Goal: Information Seeking & Learning: Learn about a topic

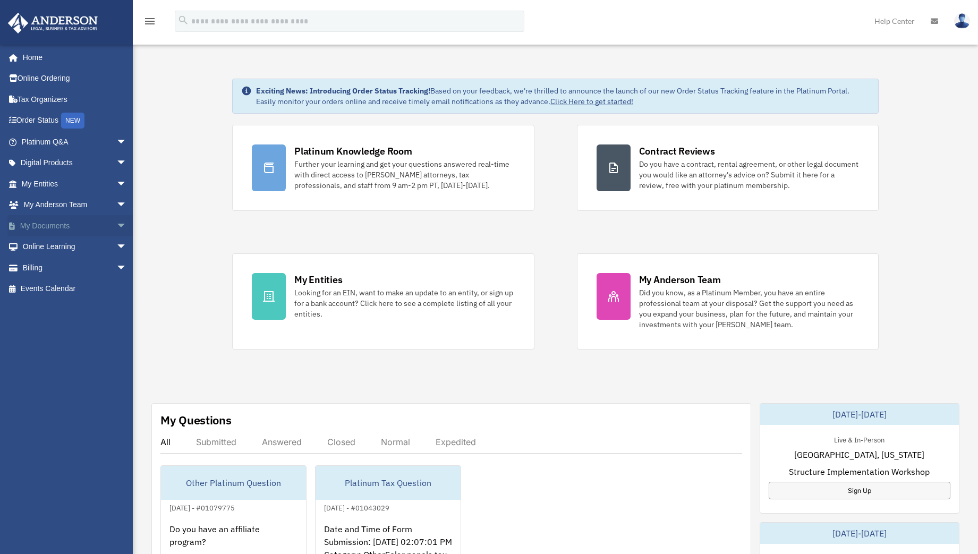
click at [116, 223] on span "arrow_drop_down" at bounding box center [126, 226] width 21 height 22
click at [46, 244] on link "Box" at bounding box center [79, 246] width 128 height 21
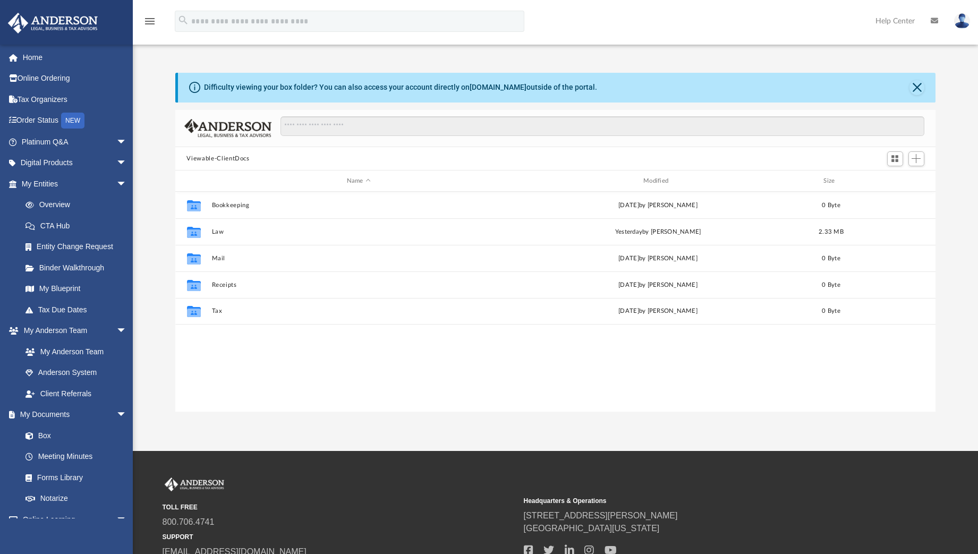
scroll to position [232, 751]
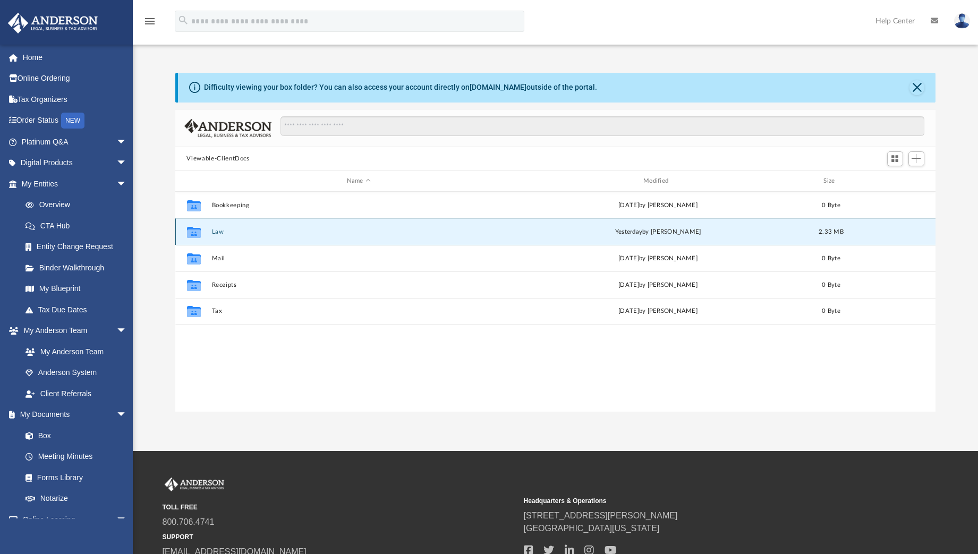
click at [220, 232] on button "Law" at bounding box center [358, 231] width 294 height 7
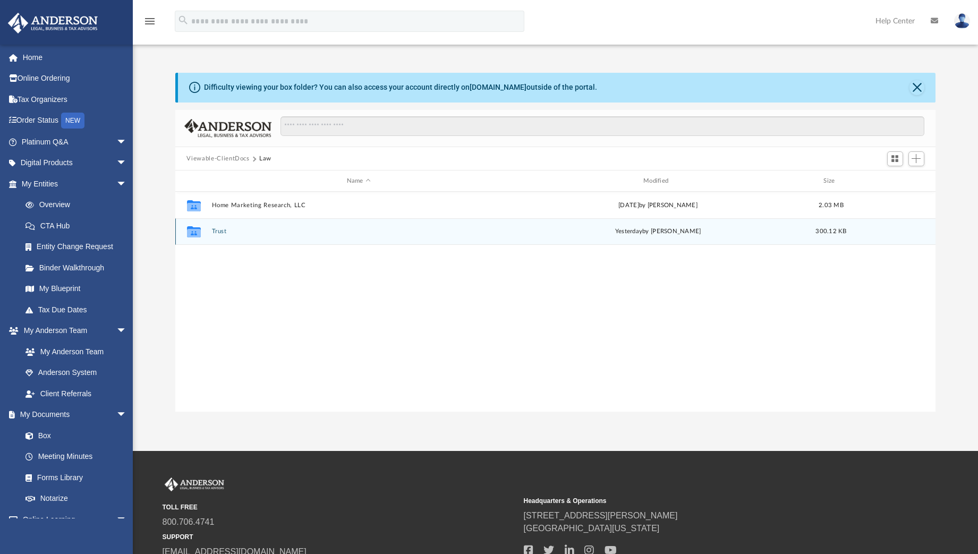
click at [219, 229] on button "Trust" at bounding box center [358, 231] width 294 height 7
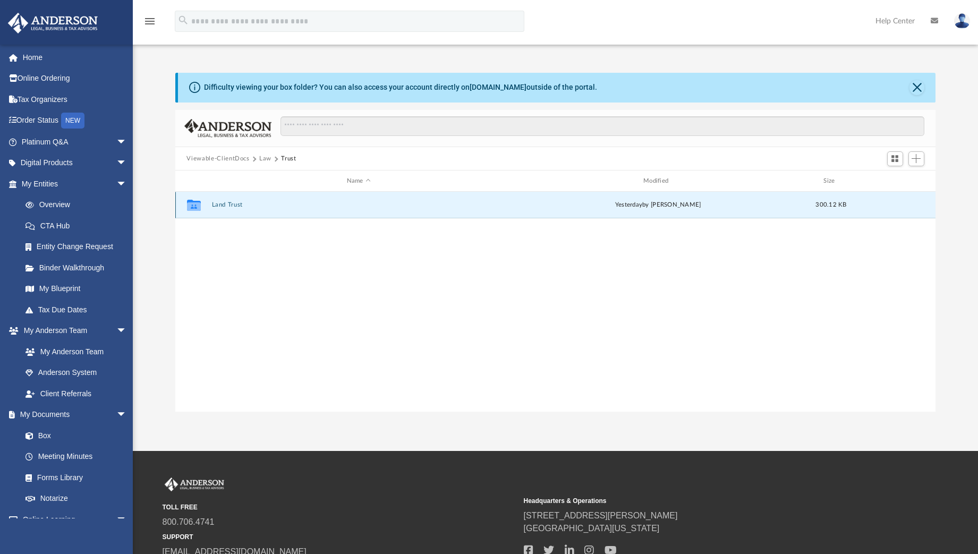
click at [223, 202] on button "Land Trust" at bounding box center [358, 205] width 294 height 7
click at [270, 207] on button "Land Trust - Coqui Capital Trust" at bounding box center [358, 205] width 294 height 7
click at [247, 205] on button "Coqui Capital Trust.pdf" at bounding box center [358, 205] width 294 height 7
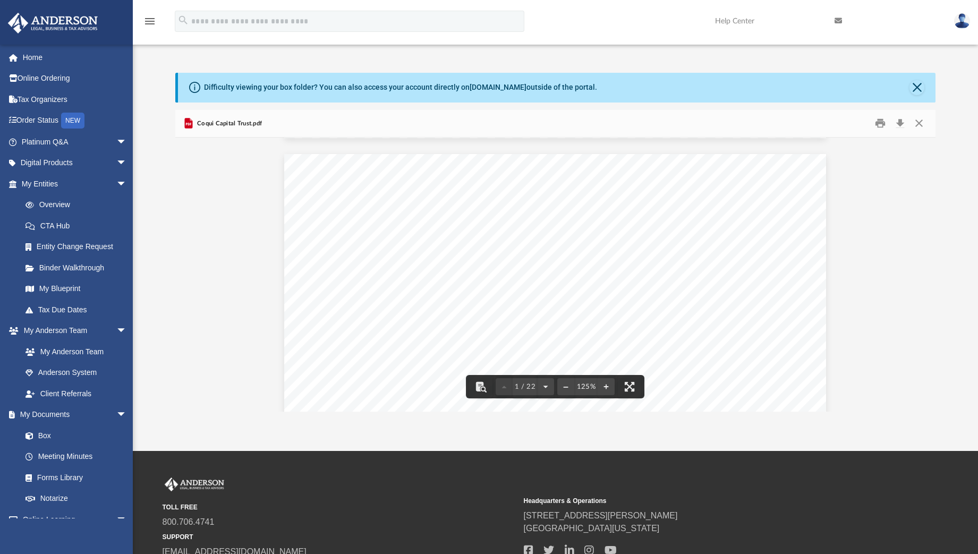
scroll to position [0, 0]
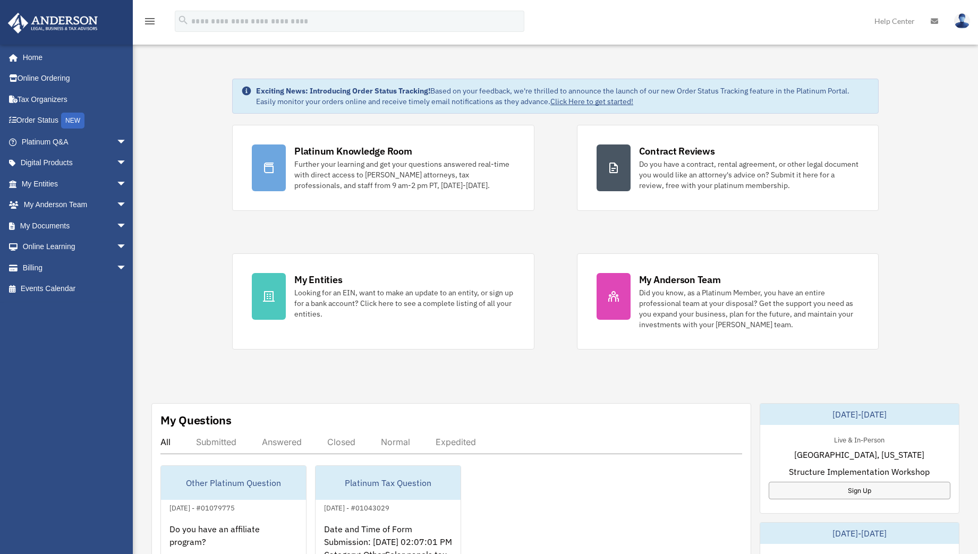
click at [192, 319] on div "Exciting News: Introducing Order Status Tracking! Based on your feedback, we're…" at bounding box center [555, 541] width 861 height 978
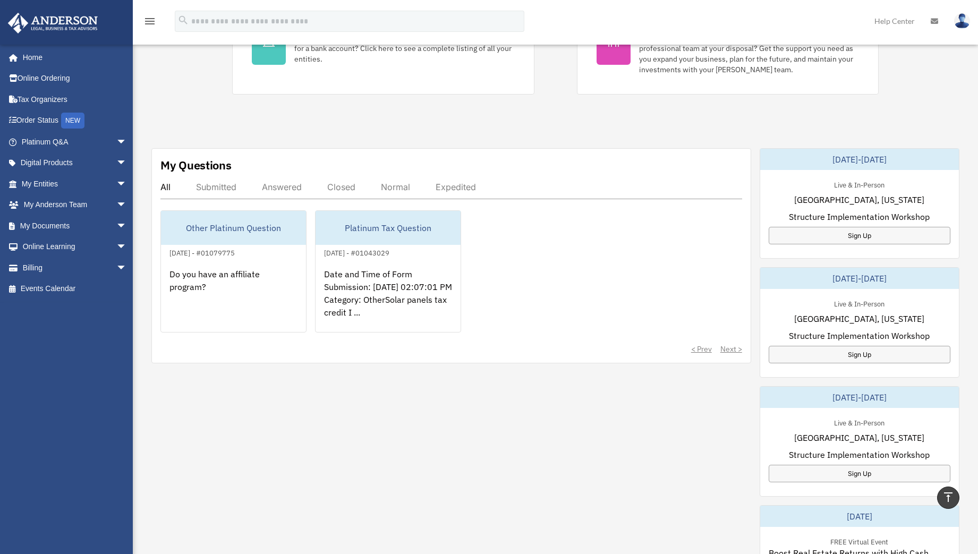
scroll to position [250, 0]
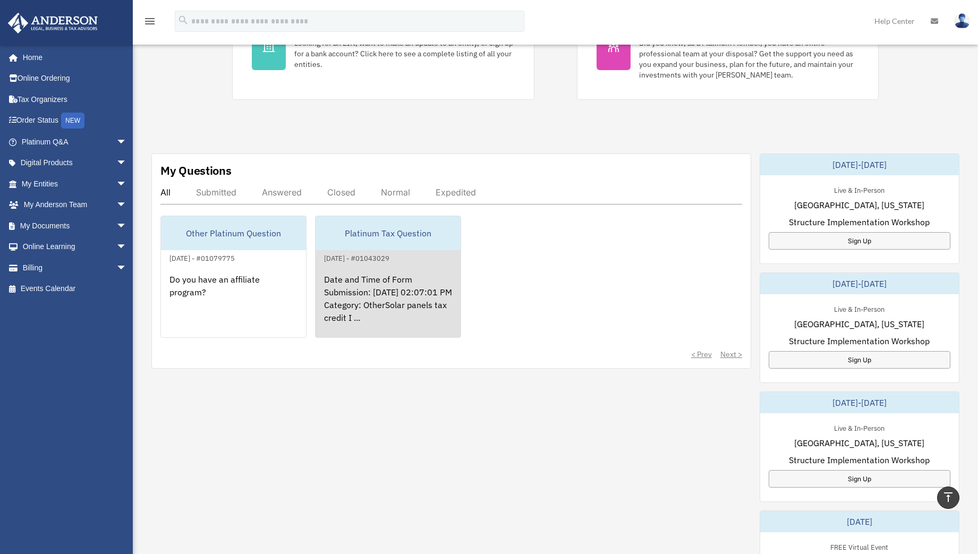
click at [346, 298] on div "Date and Time of Form Submission: 07/15/2025 02:07:01 PM Category: OtherSolar p…" at bounding box center [388, 306] width 145 height 83
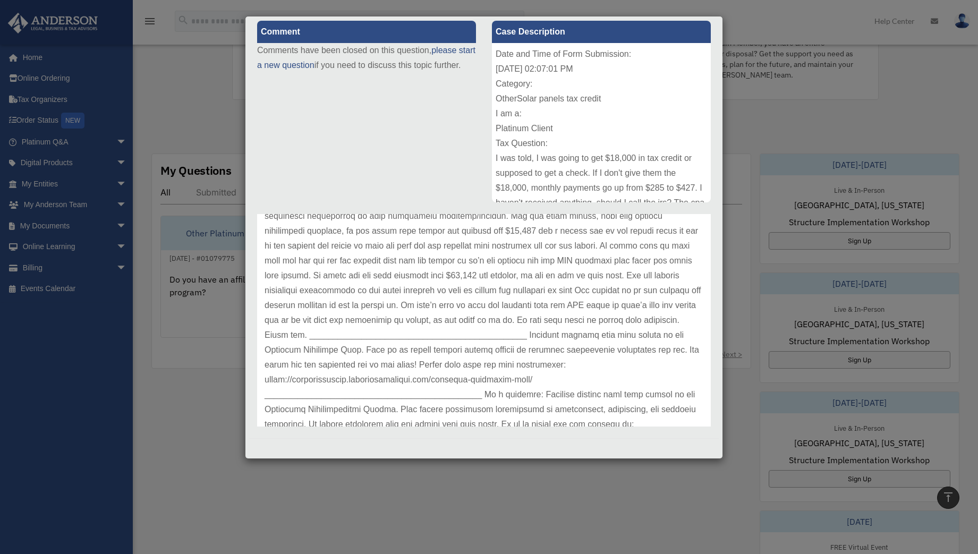
scroll to position [595, 0]
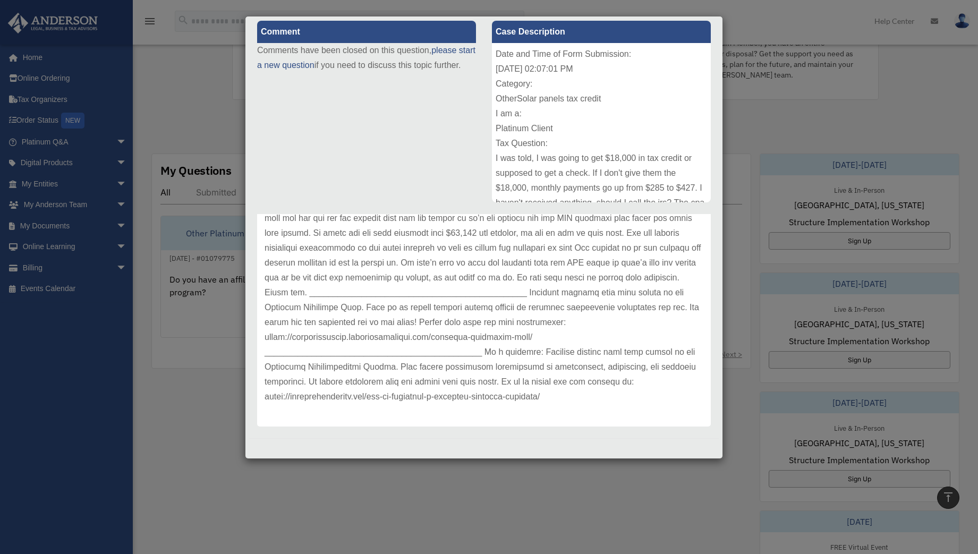
click at [779, 125] on div "Case Detail × Platinum Tax Question Case Number 01043029 Created Date July 15, …" at bounding box center [489, 277] width 978 height 554
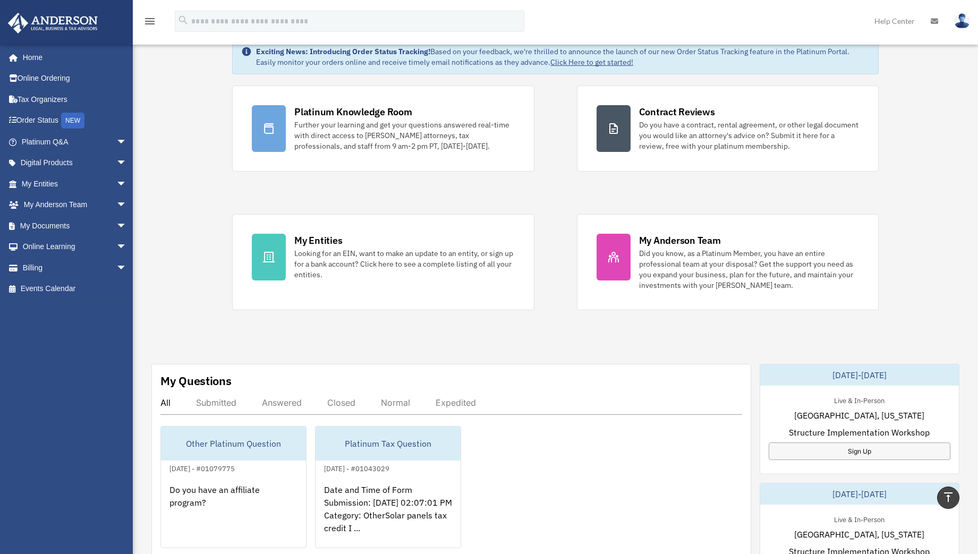
scroll to position [0, 0]
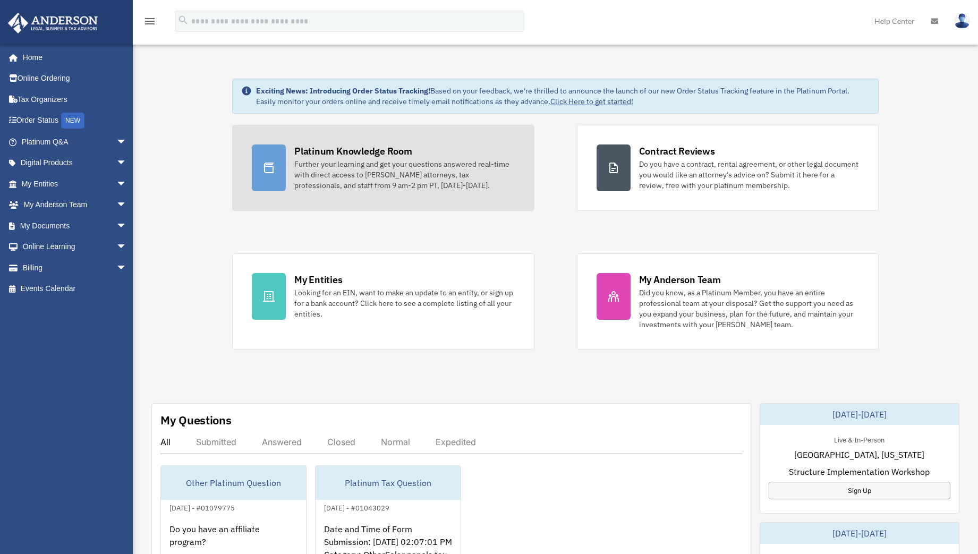
click at [383, 171] on div "Further your learning and get your questions answered real-time with direct acc…" at bounding box center [404, 175] width 220 height 32
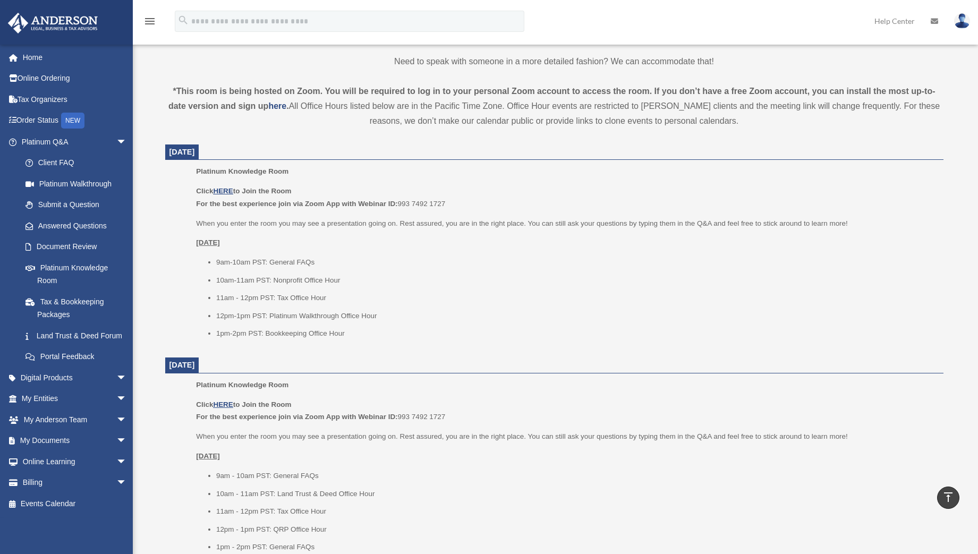
scroll to position [332, 0]
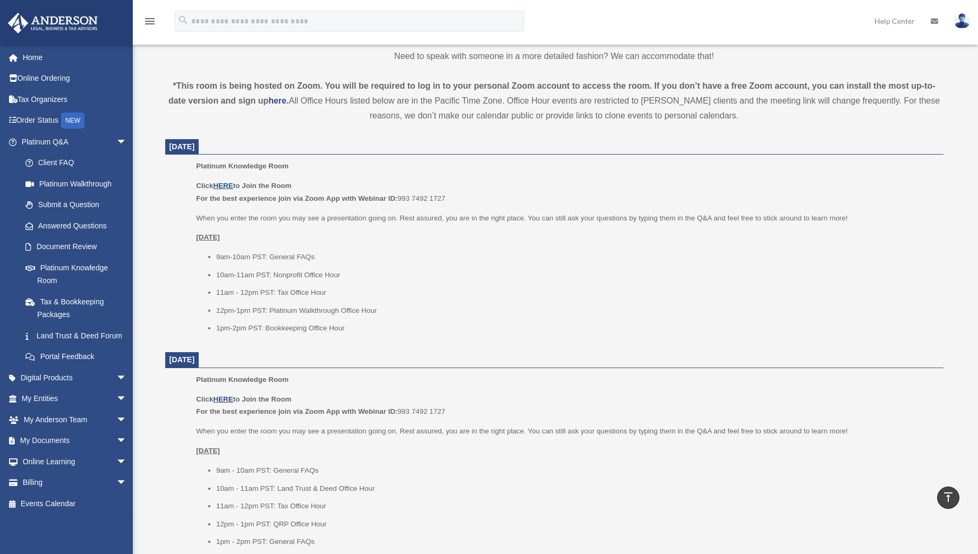
click at [222, 184] on u "HERE" at bounding box center [223, 186] width 20 height 8
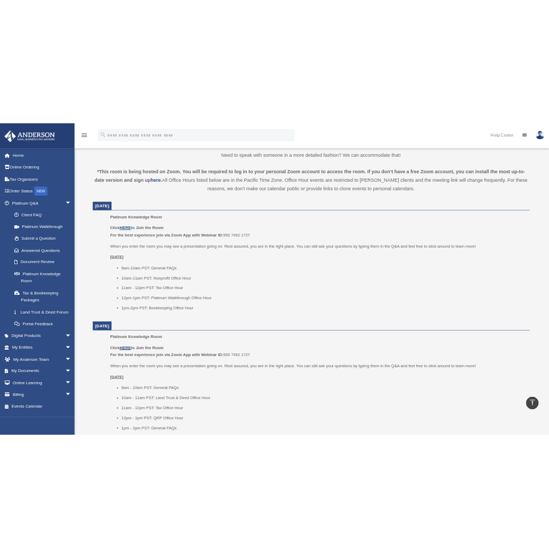
scroll to position [329, 0]
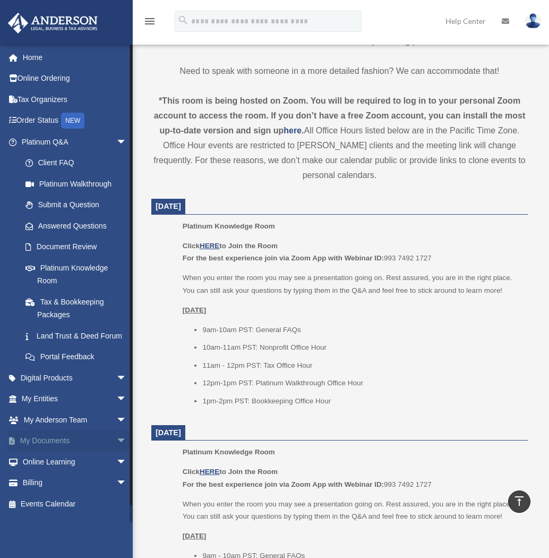
click at [116, 447] on span "arrow_drop_down" at bounding box center [126, 441] width 21 height 22
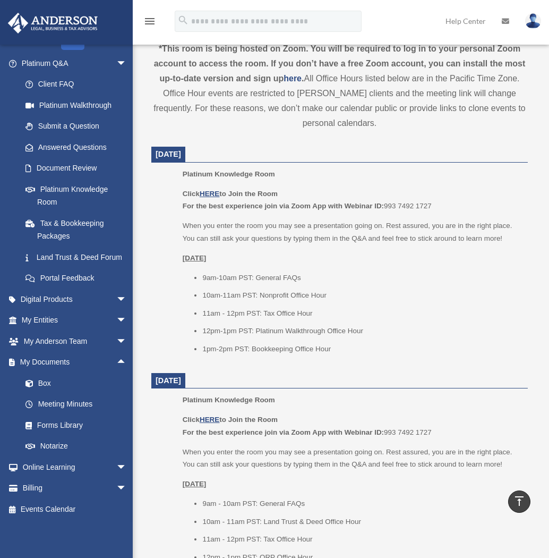
scroll to position [382, 0]
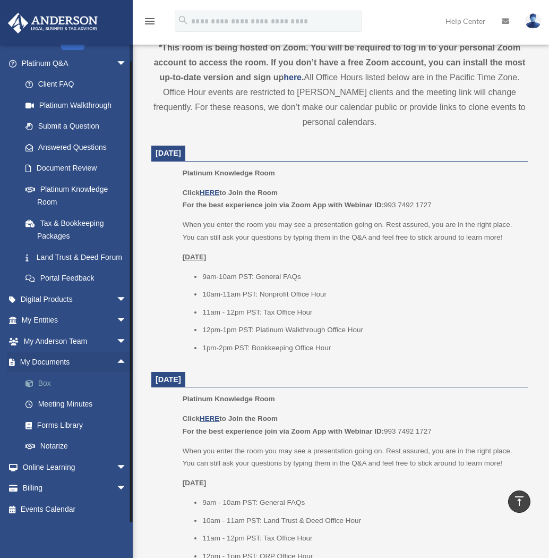
click at [46, 381] on link "Box" at bounding box center [79, 382] width 128 height 21
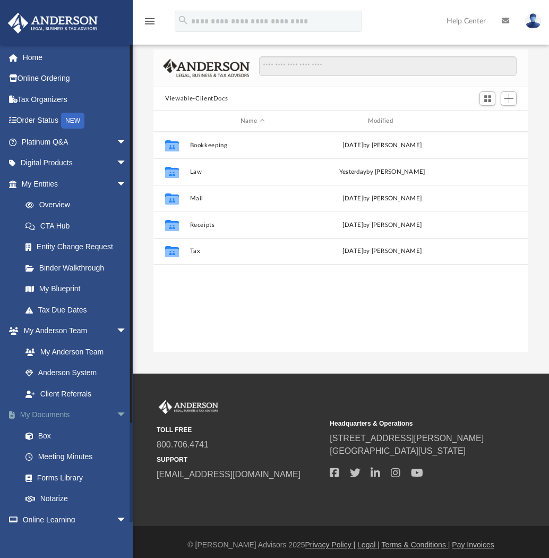
scroll to position [53, 0]
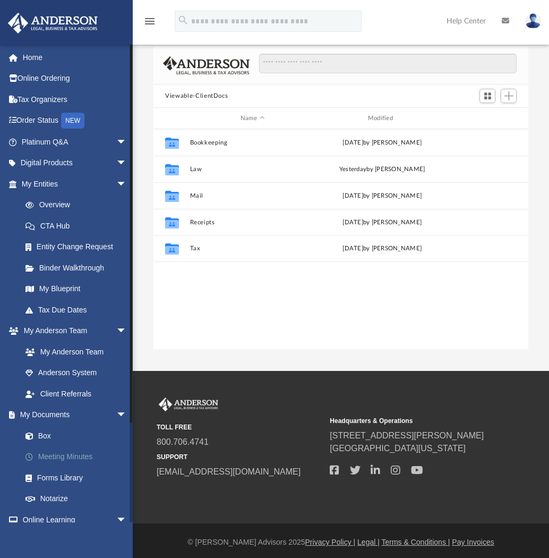
click at [64, 454] on link "Meeting Minutes" at bounding box center [79, 456] width 128 height 21
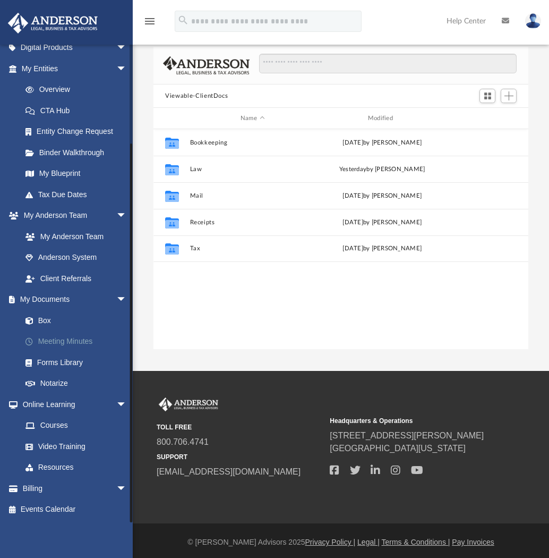
scroll to position [56, 0]
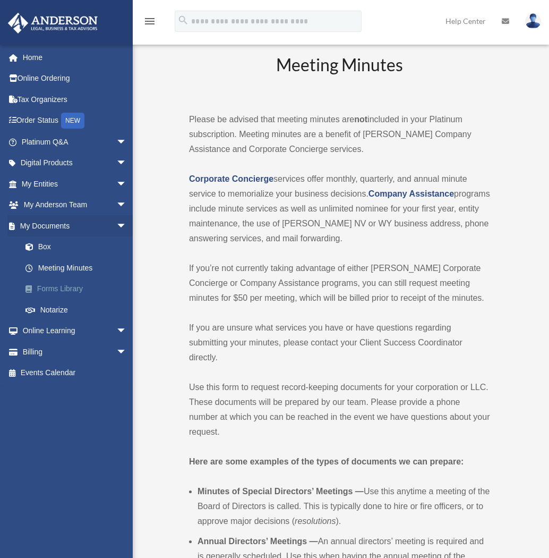
click at [95, 291] on link "Forms Library" at bounding box center [79, 288] width 128 height 21
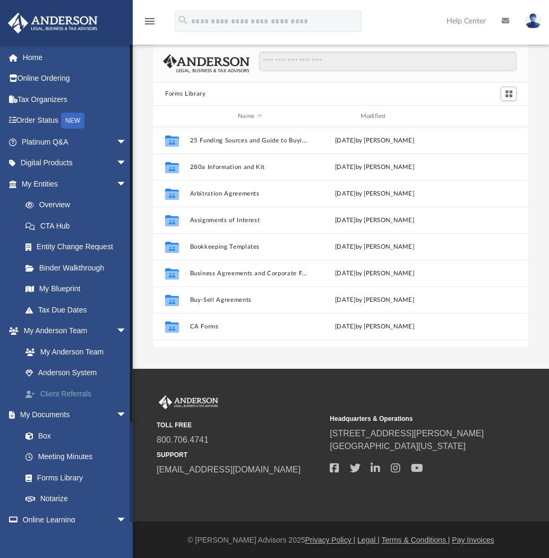
scroll to position [12, 0]
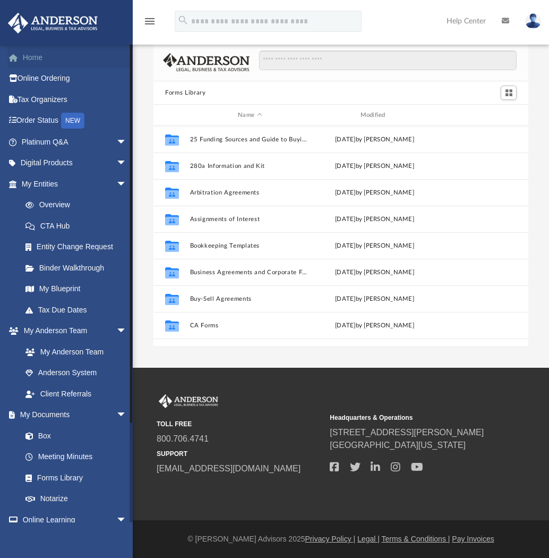
click at [24, 54] on link "Home" at bounding box center [74, 57] width 135 height 21
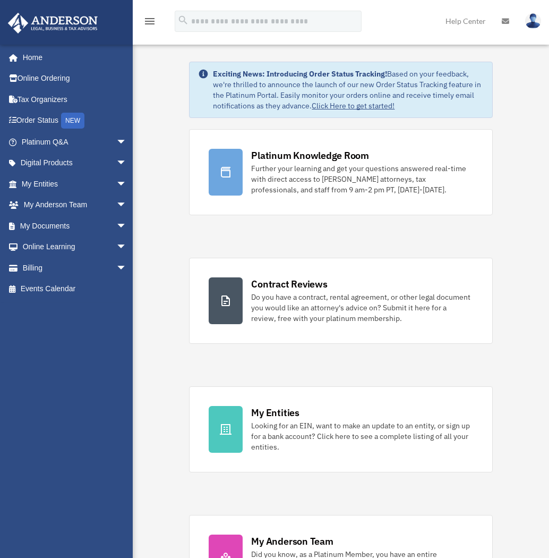
click at [20, 438] on div "yulio1969@gmail.com Sign Out yulio1969@gmail.com Home Online Ordering Tax Organ…" at bounding box center [71, 283] width 143 height 478
click at [61, 408] on div "yulio1969@gmail.com Sign Out yulio1969@gmail.com Home Online Ordering Tax Organ…" at bounding box center [71, 283] width 143 height 478
click at [79, 446] on div "yulio1969@gmail.com Sign Out yulio1969@gmail.com Home Online Ordering Tax Organ…" at bounding box center [71, 283] width 143 height 478
click at [11, 470] on div "yulio1969@gmail.com Sign Out yulio1969@gmail.com Home Online Ordering Tax Organ…" at bounding box center [71, 283] width 143 height 478
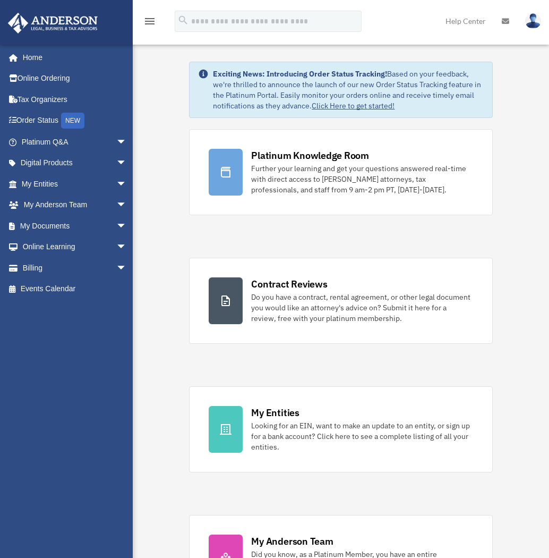
click at [73, 458] on div "yulio1969@gmail.com Sign Out yulio1969@gmail.com Home Online Ordering Tax Organ…" at bounding box center [71, 283] width 143 height 478
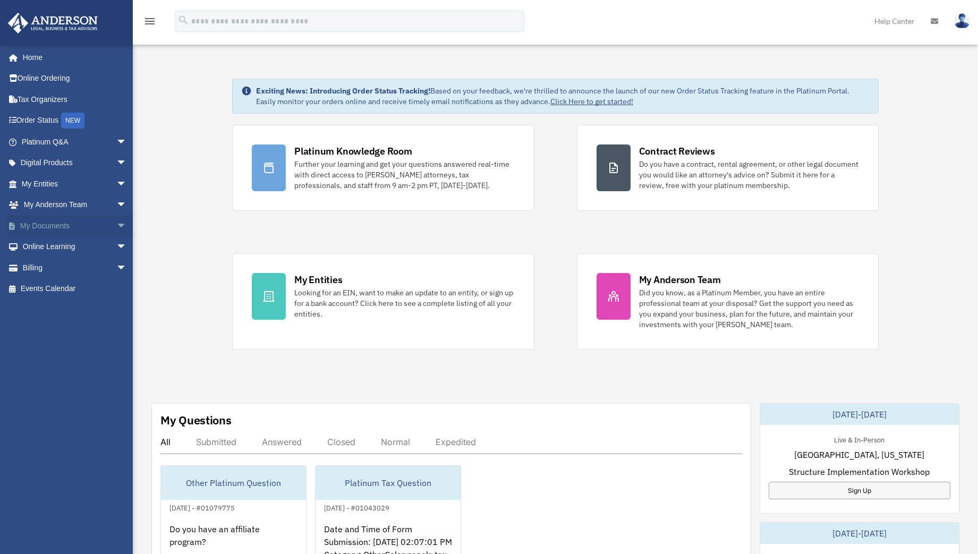
click at [116, 226] on span "arrow_drop_down" at bounding box center [126, 226] width 21 height 22
click at [84, 244] on link "Box" at bounding box center [79, 246] width 128 height 21
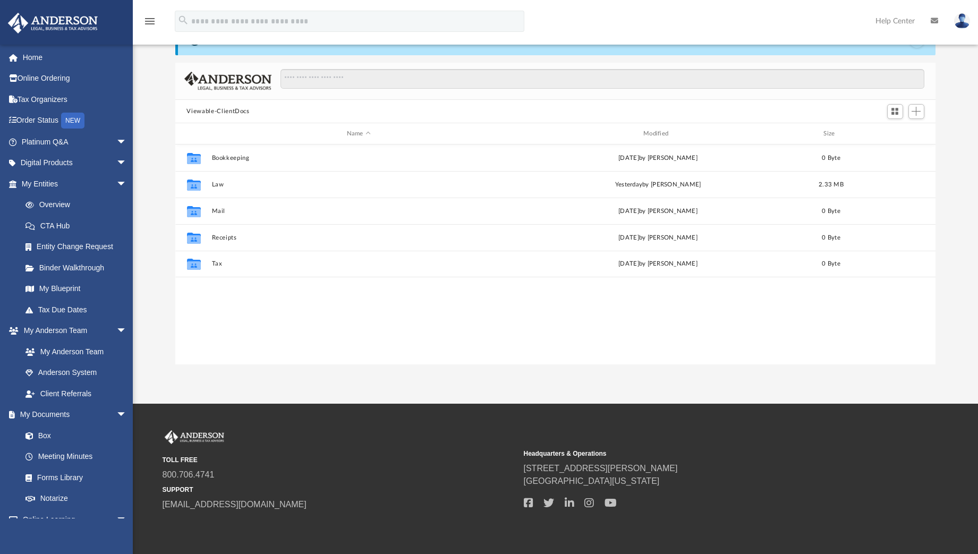
scroll to position [87, 0]
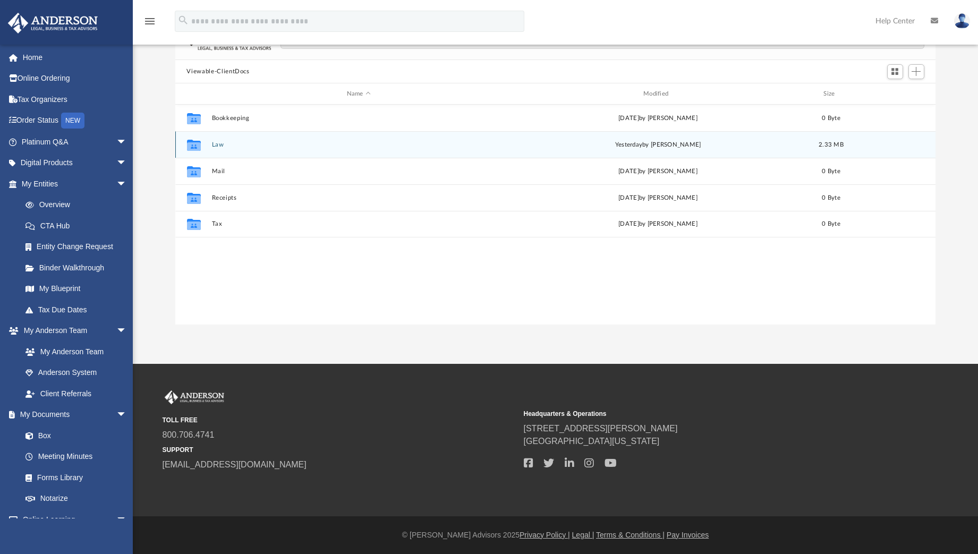
click at [266, 140] on div "Collaborated Folder Law [DATE] by [PERSON_NAME] 2.33 MB" at bounding box center [555, 144] width 761 height 27
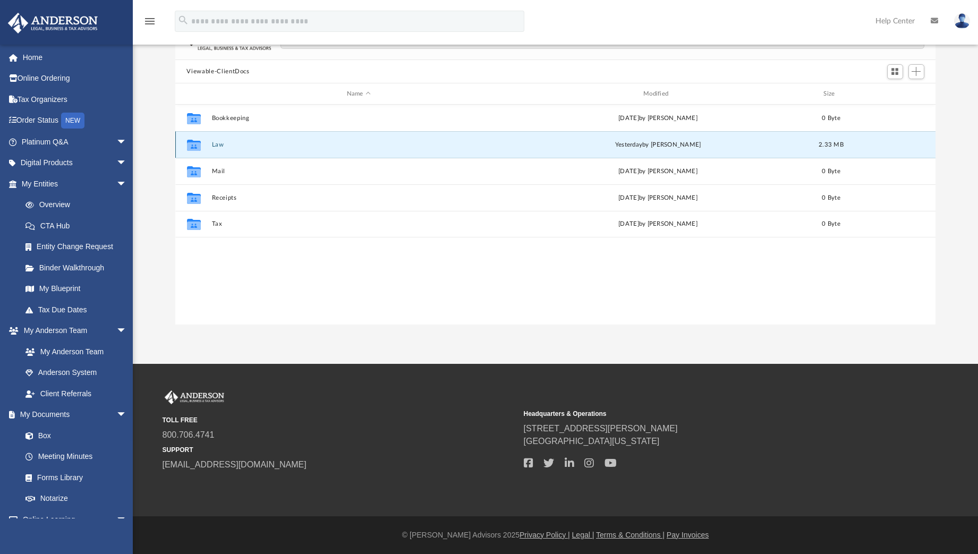
click at [266, 140] on div "Collaborated Folder Law [DATE] by [PERSON_NAME] 2.33 MB" at bounding box center [555, 144] width 761 height 27
click at [221, 145] on button "Law" at bounding box center [358, 144] width 294 height 7
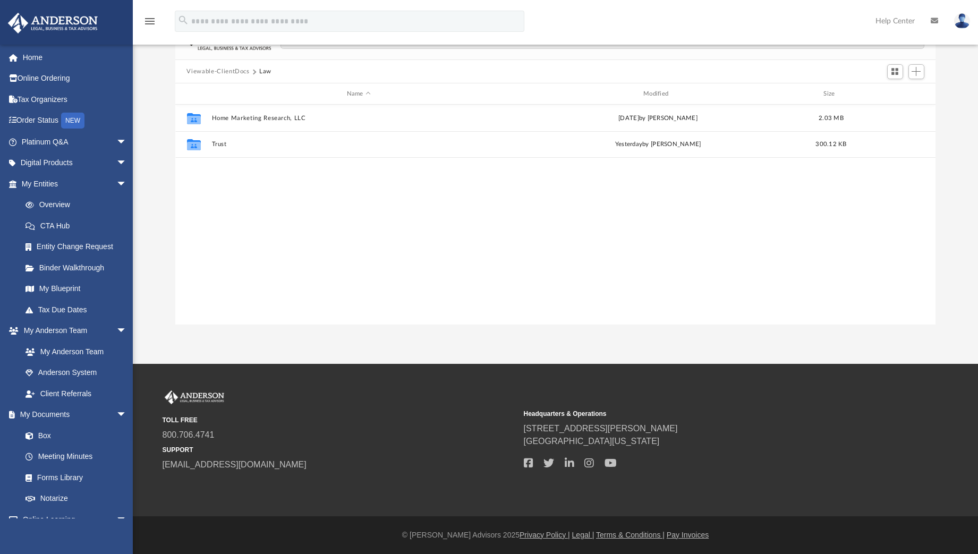
click at [155, 186] on div "Difficulty viewing your box folder? You can also access your account directly o…" at bounding box center [555, 156] width 845 height 340
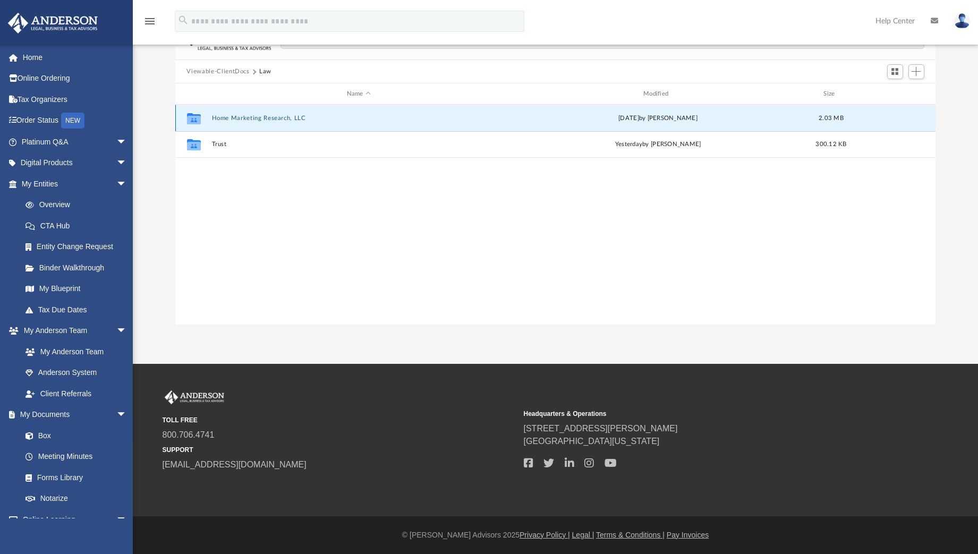
click at [241, 115] on button "Home Marketing Research, LLC" at bounding box center [358, 118] width 294 height 7
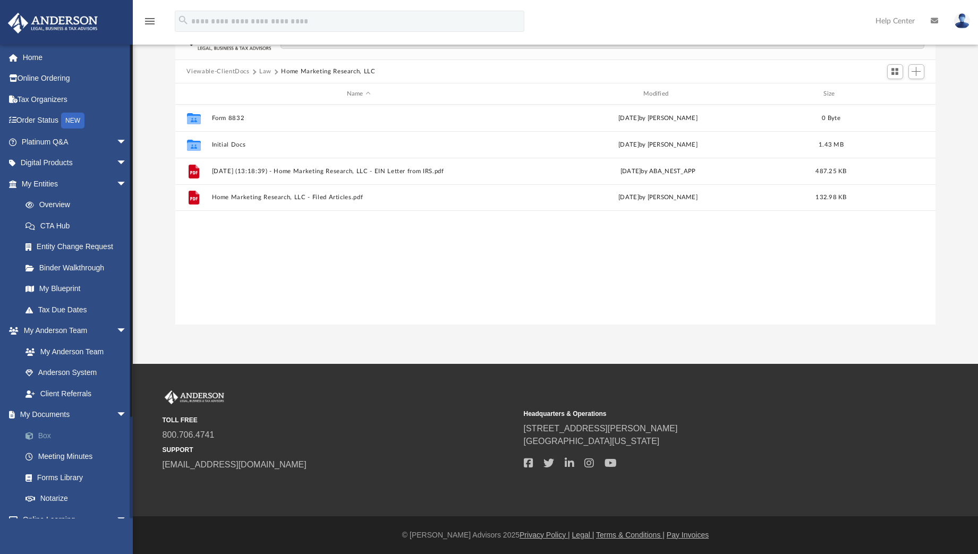
click at [45, 435] on link "Box" at bounding box center [79, 435] width 128 height 21
click at [116, 416] on span "arrow_drop_down" at bounding box center [126, 415] width 21 height 22
click at [116, 416] on span "arrow_drop_up" at bounding box center [126, 415] width 21 height 22
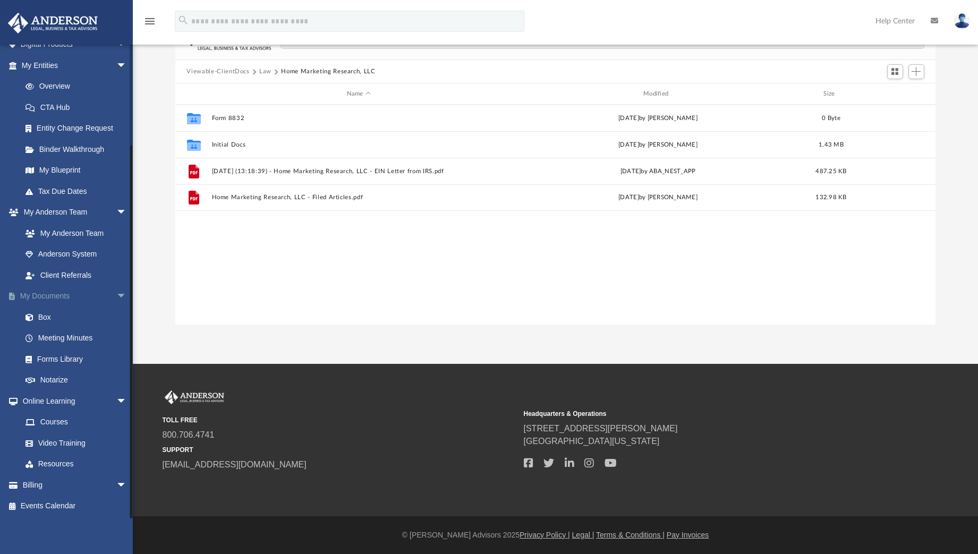
scroll to position [119, 0]
click at [55, 462] on link "Resources" at bounding box center [79, 463] width 128 height 21
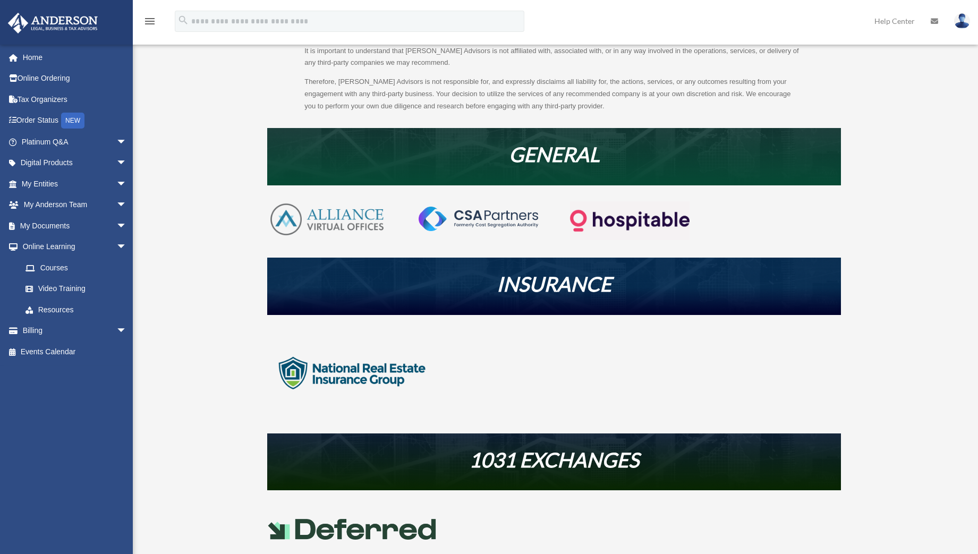
scroll to position [159, 0]
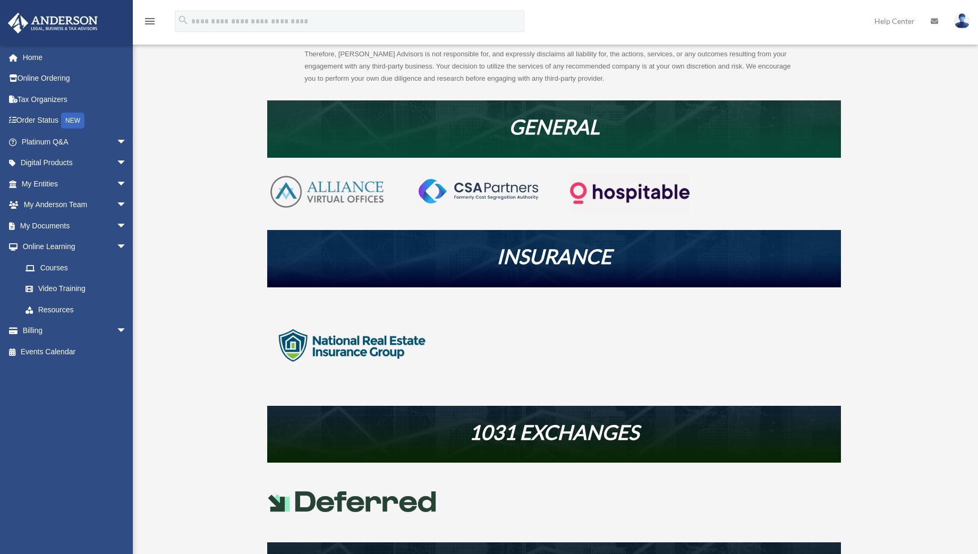
click at [358, 339] on img at bounding box center [352, 345] width 170 height 85
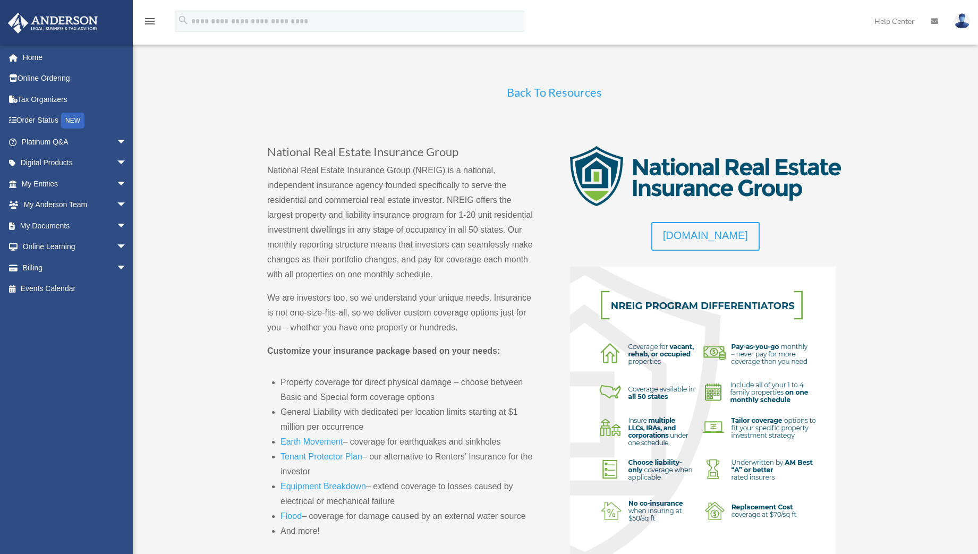
click at [559, 92] on link "Back To Resources" at bounding box center [554, 95] width 95 height 20
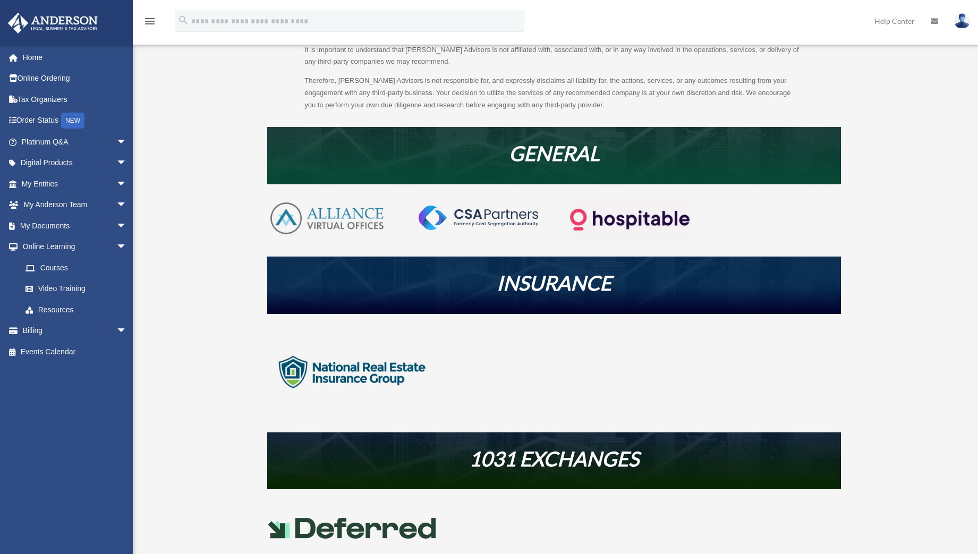
scroll to position [159, 0]
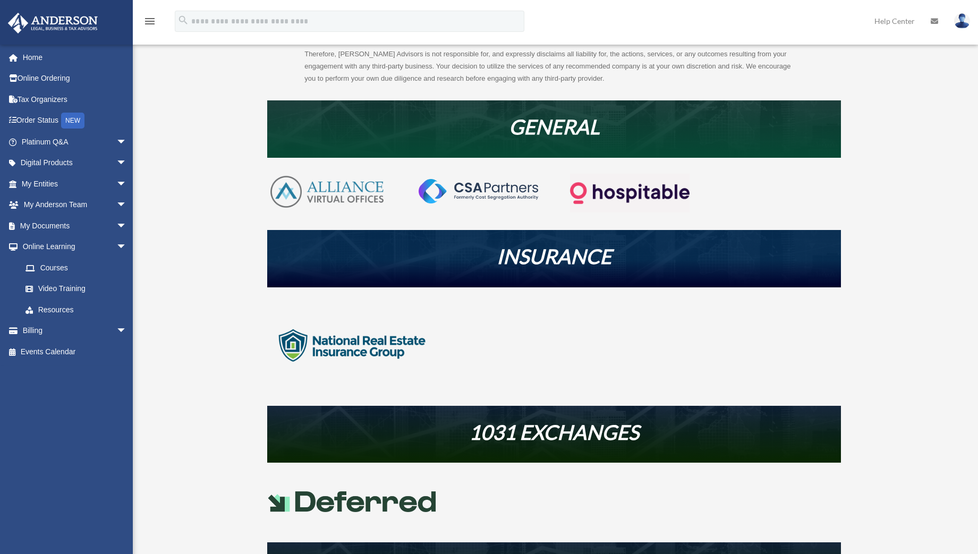
click at [351, 346] on img at bounding box center [352, 345] width 170 height 85
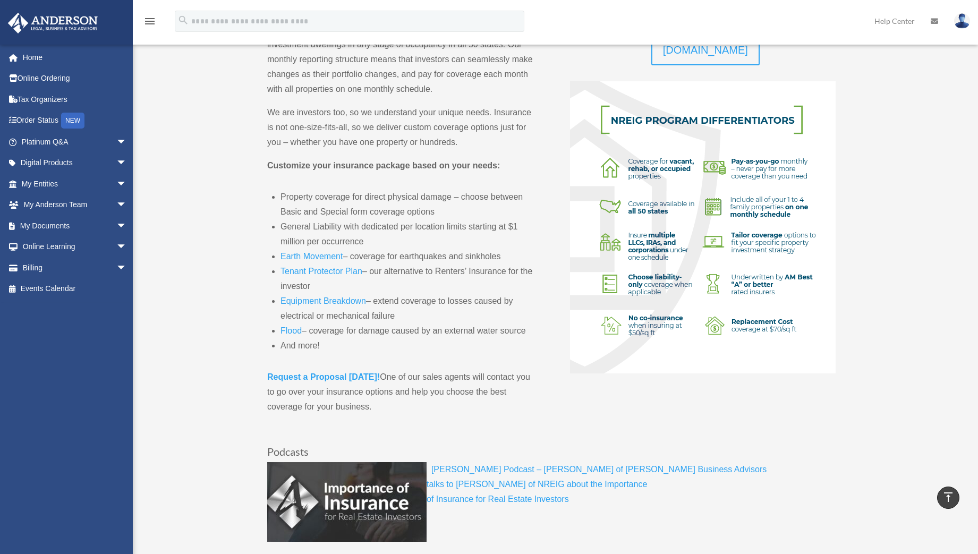
scroll to position [178, 0]
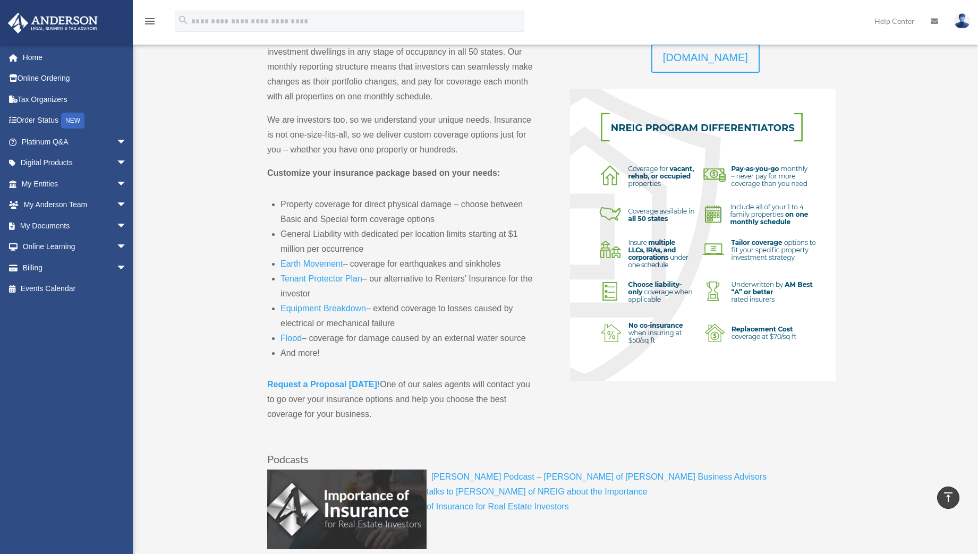
click at [909, 257] on div "Back To Resources National Real Estate Insurance Group National Real Estate Ins…" at bounding box center [554, 325] width 794 height 866
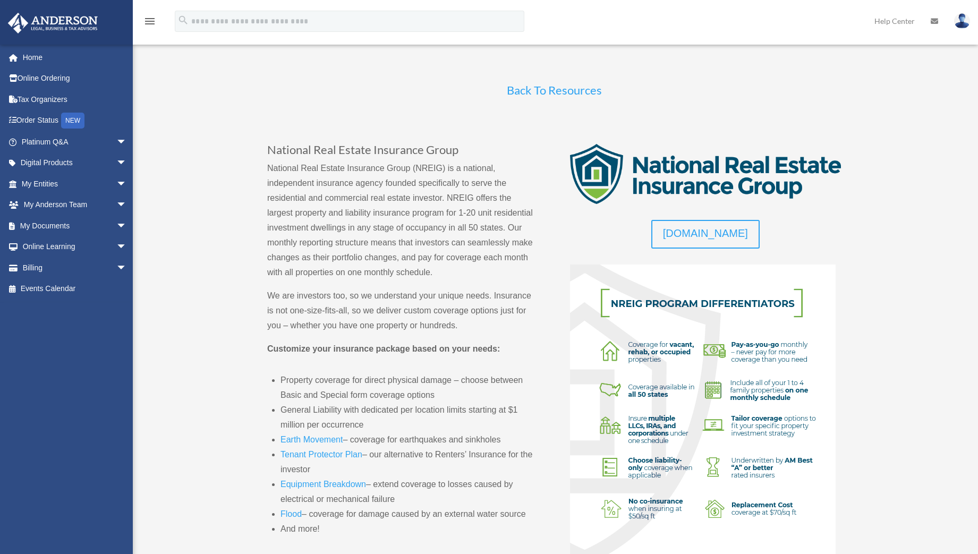
scroll to position [0, 0]
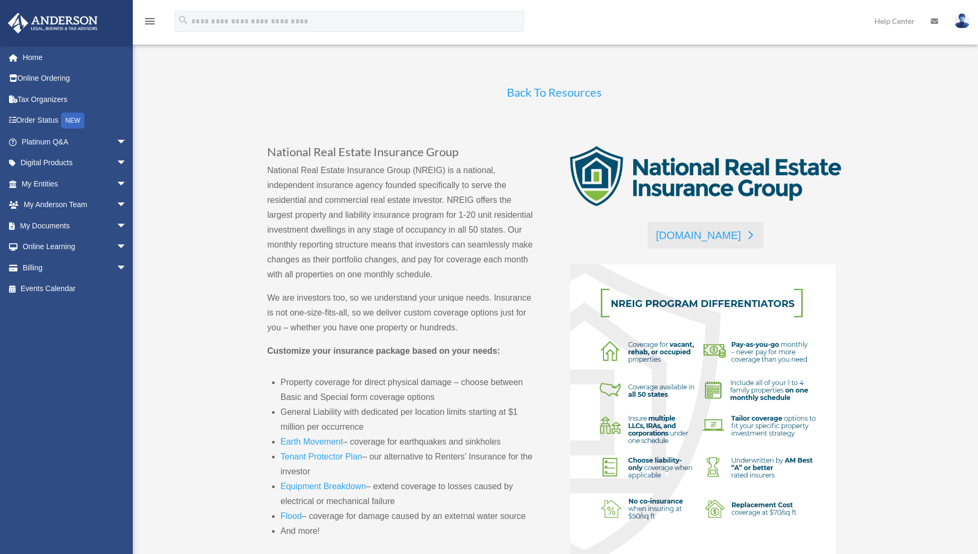
click at [707, 233] on link "[DOMAIN_NAME]" at bounding box center [706, 235] width 116 height 27
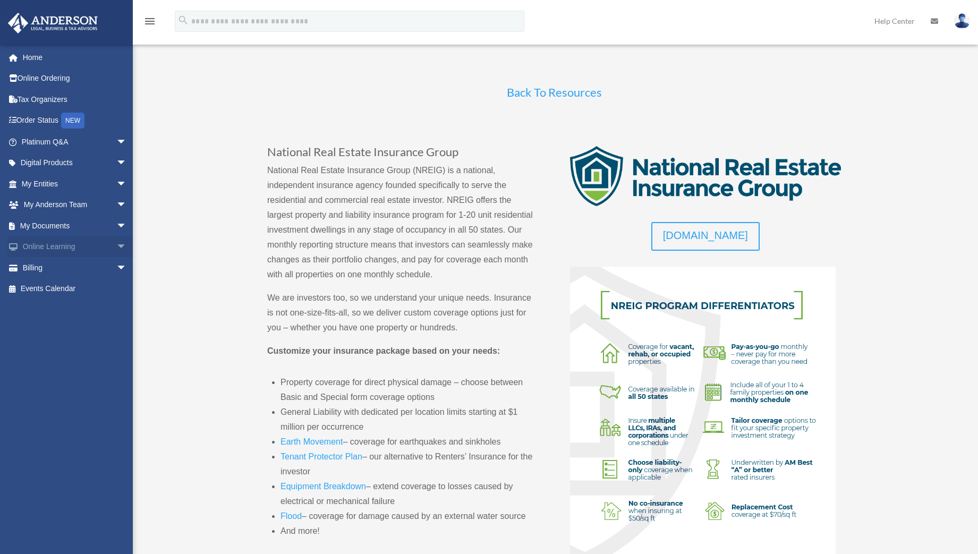
click at [116, 246] on span "arrow_drop_down" at bounding box center [126, 247] width 21 height 22
click at [56, 268] on link "Courses" at bounding box center [79, 267] width 128 height 21
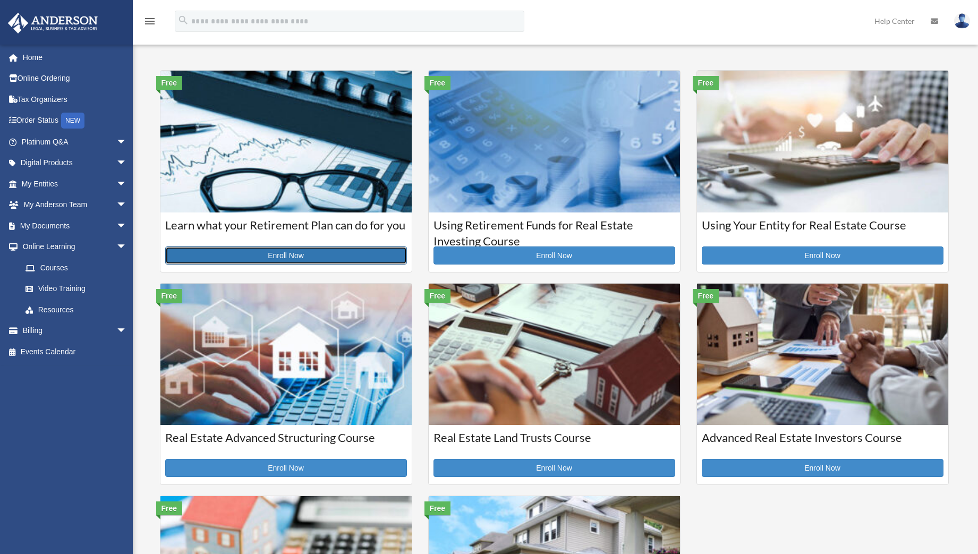
click at [294, 252] on link "Enroll Now" at bounding box center [286, 256] width 242 height 18
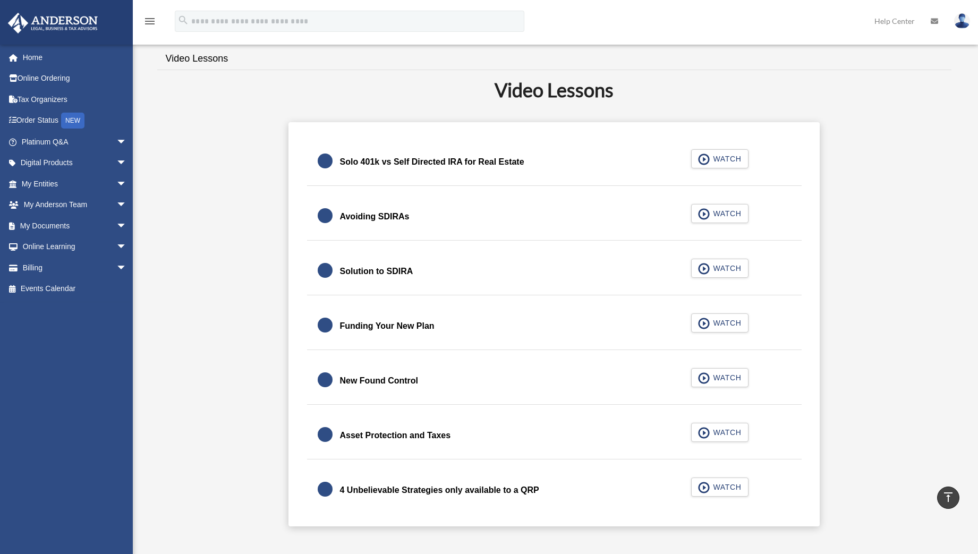
scroll to position [243, 0]
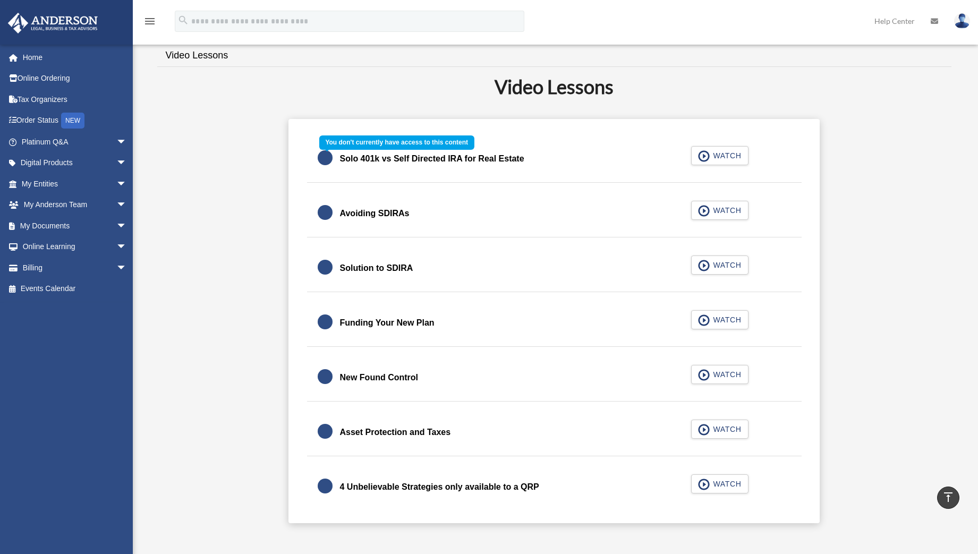
click at [735, 160] on div "Solo 401k vs Self Directed IRA for Real Estate WATCH" at bounding box center [554, 158] width 521 height 47
click at [704, 154] on div "Solo 401k vs Self Directed IRA for Real Estate WATCH" at bounding box center [554, 158] width 521 height 47
click at [811, 180] on div "Solo 401k vs Self Directed IRA for Real Estate WATCH" at bounding box center [554, 158] width 521 height 47
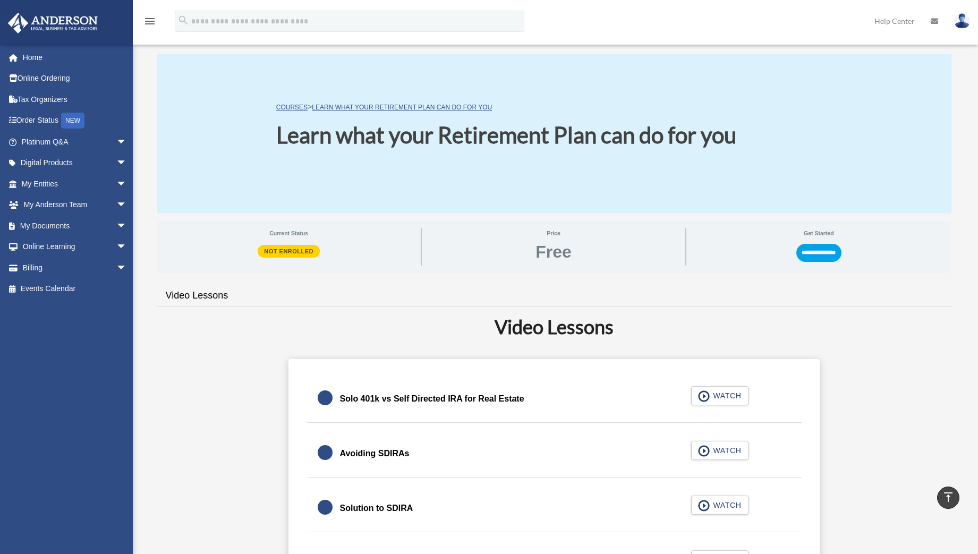
scroll to position [0, 0]
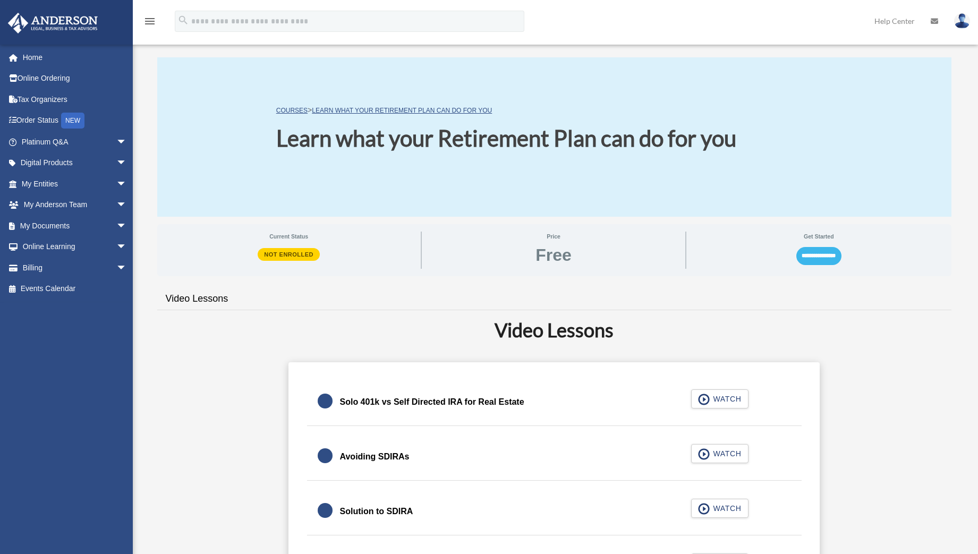
click at [817, 247] on input "**********" at bounding box center [818, 256] width 45 height 18
click at [818, 256] on input "**********" at bounding box center [818, 256] width 45 height 18
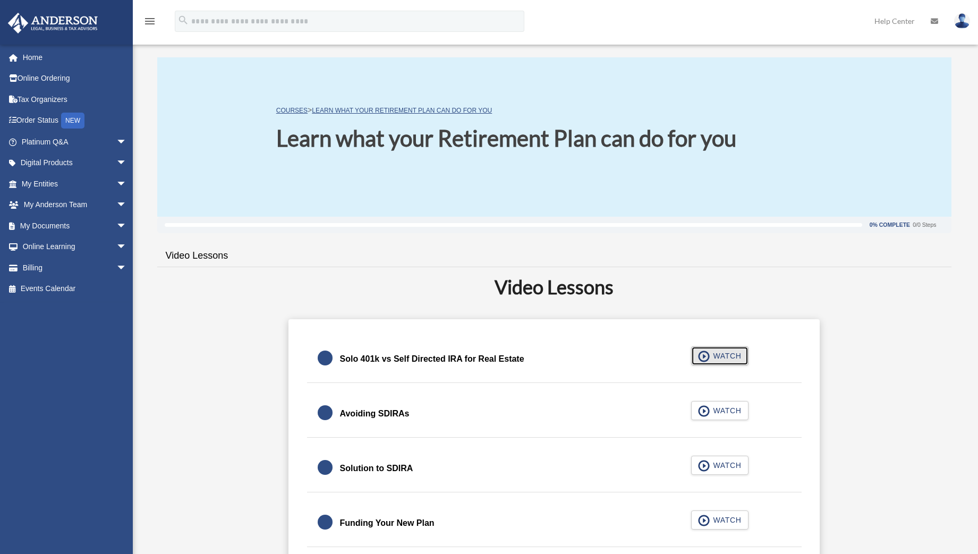
click at [703, 354] on span "button" at bounding box center [704, 357] width 12 height 12
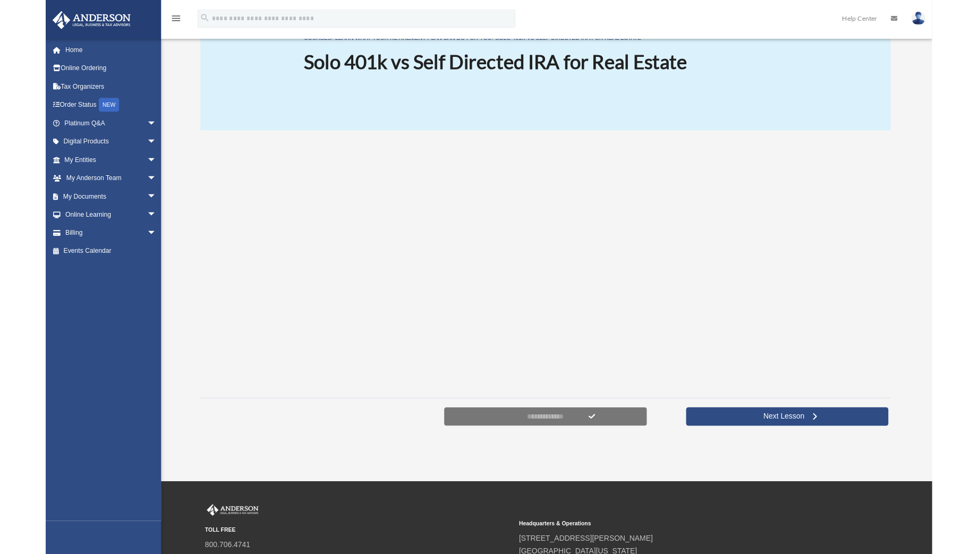
scroll to position [67, 0]
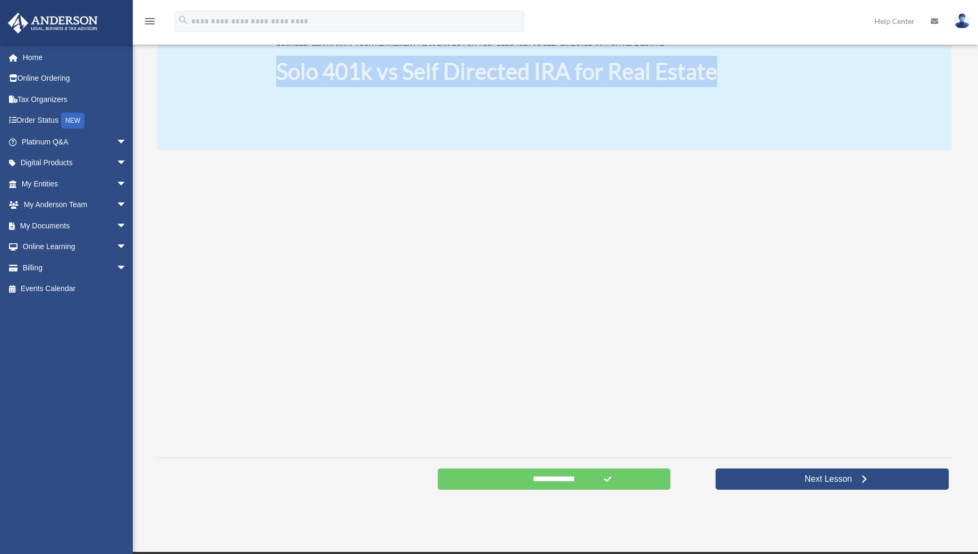
drag, startPoint x: 277, startPoint y: 68, endPoint x: 713, endPoint y: 81, distance: 435.9
click at [713, 81] on h1 "Solo 401k vs Self Directed IRA for Real Estate" at bounding box center [496, 71] width 441 height 31
copy h1 "Solo 401k vs Self Directed IRA for Real Estate"
